Goal: Information Seeking & Learning: Learn about a topic

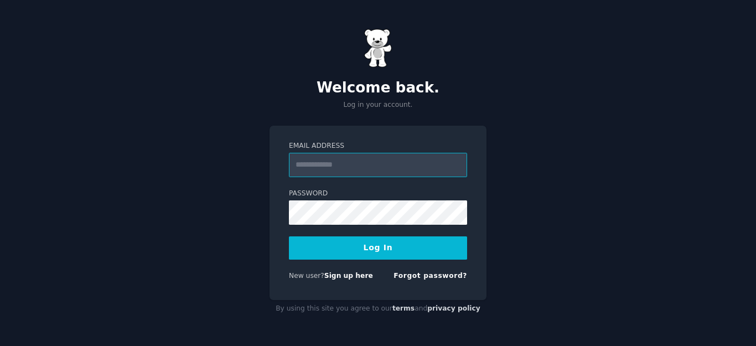
click at [340, 166] on input "Email Address" at bounding box center [378, 165] width 178 height 24
type input "**********"
click at [404, 246] on button "Log In" at bounding box center [378, 247] width 178 height 23
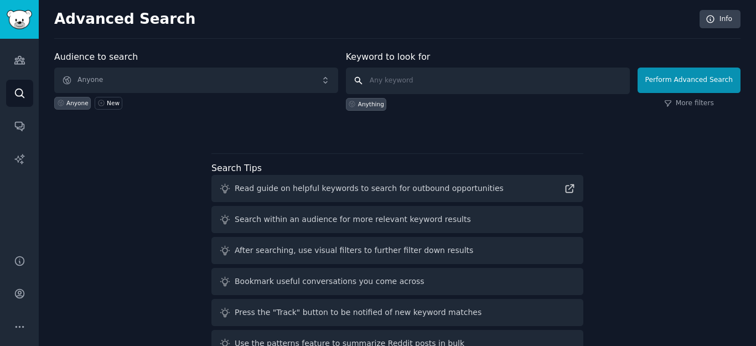
click at [388, 84] on input "text" at bounding box center [488, 81] width 284 height 27
type input "i"
type input "operaciones"
click button "Perform Advanced Search" at bounding box center [689, 80] width 103 height 25
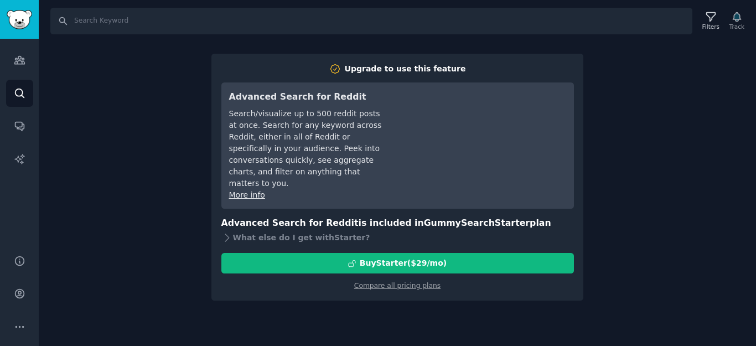
click at [184, 71] on div "Search Filters Track Upgrade to use this feature Advanced Search for Reddit Sea…" at bounding box center [398, 173] width 718 height 346
click at [22, 55] on icon "Sidebar" at bounding box center [20, 60] width 12 height 12
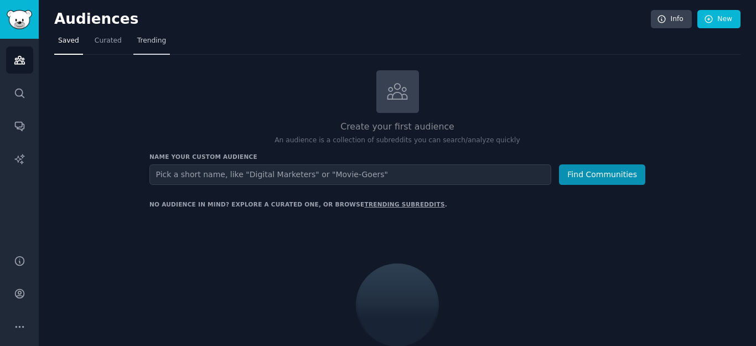
click at [147, 40] on span "Trending" at bounding box center [151, 41] width 29 height 10
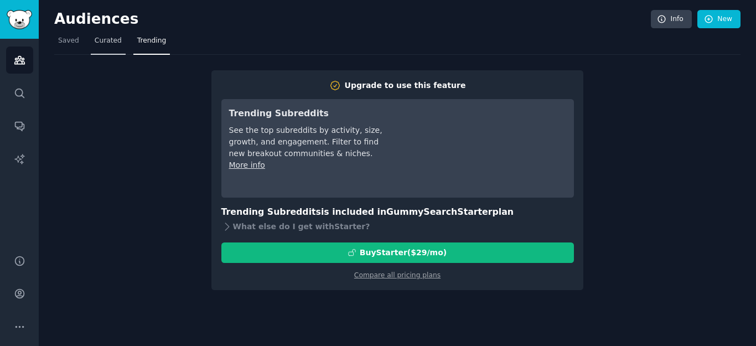
click at [99, 36] on span "Curated" at bounding box center [108, 41] width 27 height 10
